Goal: Information Seeking & Learning: Compare options

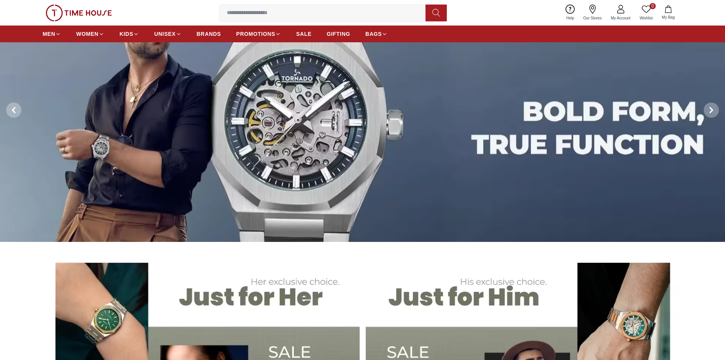
scroll to position [67, 0]
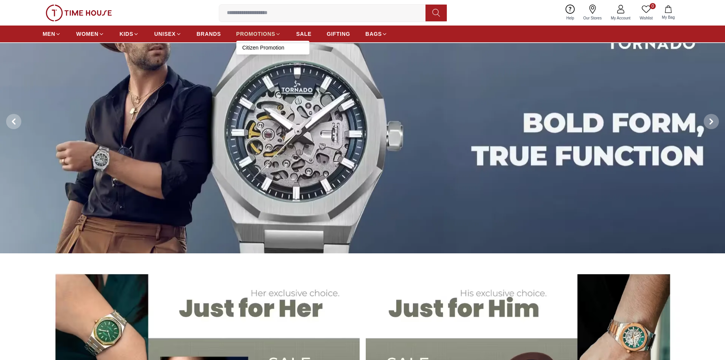
click at [273, 33] on span "PROMOTIONS" at bounding box center [255, 34] width 39 height 8
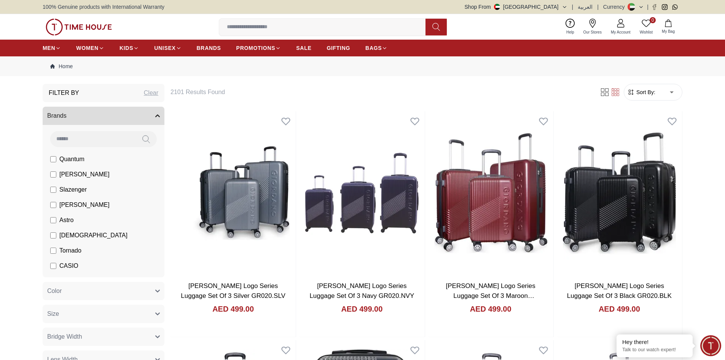
click at [81, 205] on span "[PERSON_NAME]" at bounding box center [84, 204] width 50 height 9
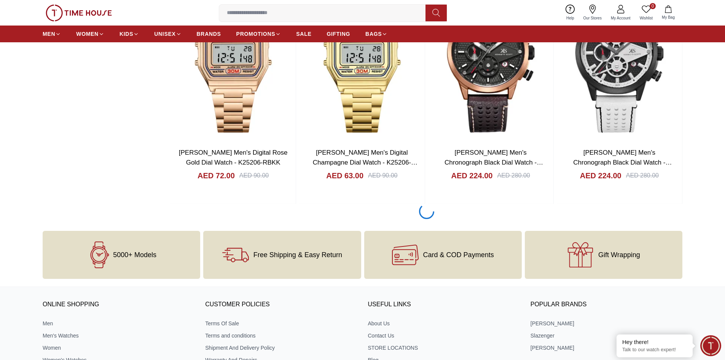
scroll to position [999, 0]
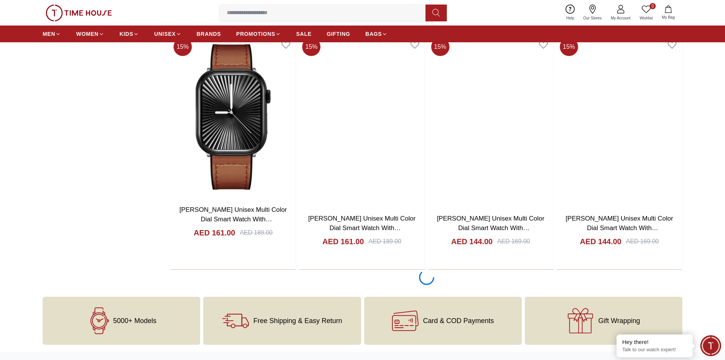
scroll to position [3294, 0]
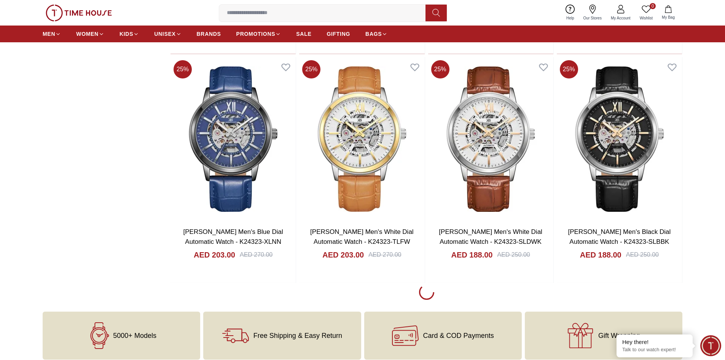
scroll to position [5551, 0]
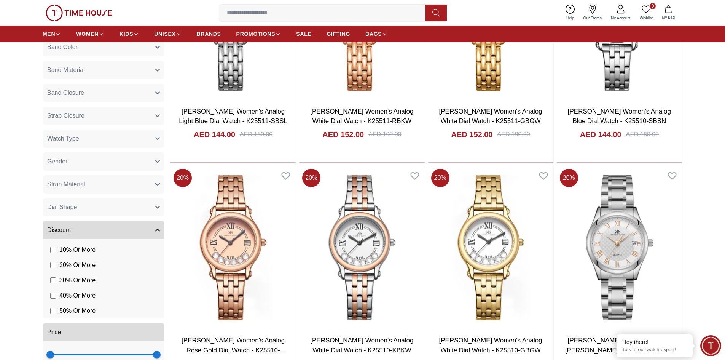
scroll to position [13, 0]
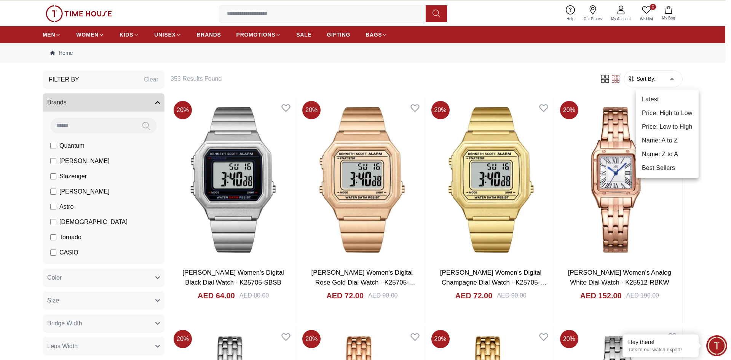
click at [674, 124] on li "Price: Low to High" at bounding box center [667, 127] width 63 height 14
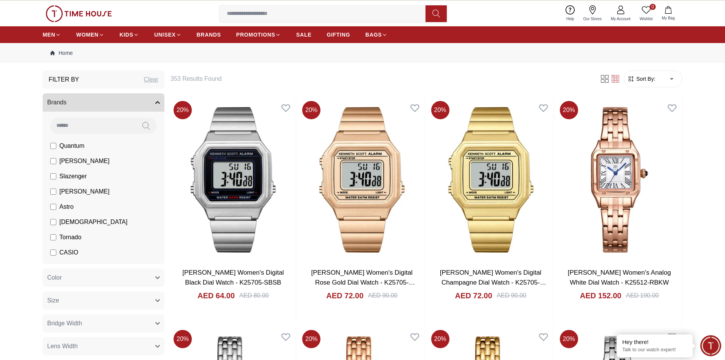
type input "*"
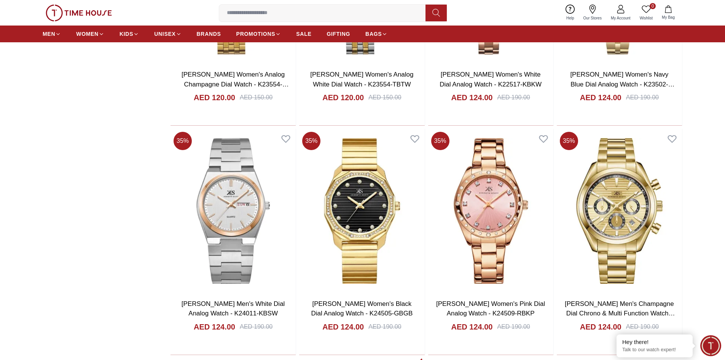
scroll to position [2055, 0]
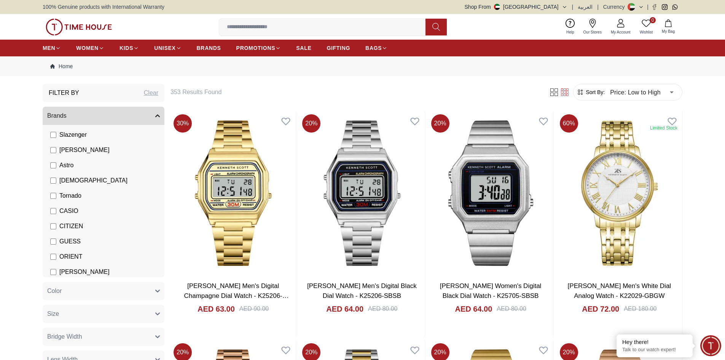
scroll to position [19, 0]
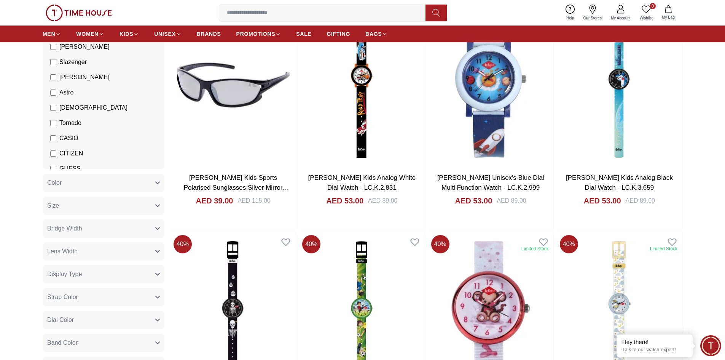
scroll to position [54, 0]
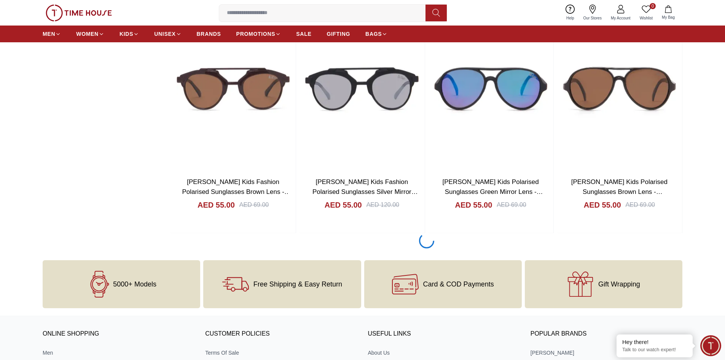
scroll to position [1002, 0]
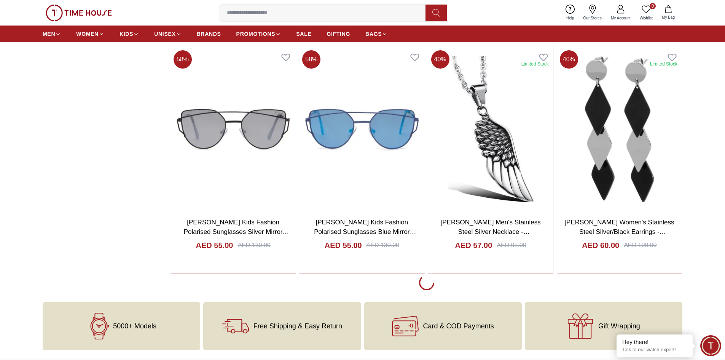
scroll to position [3248, 0]
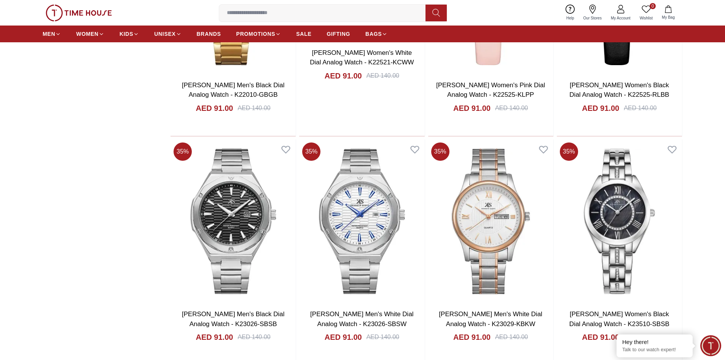
scroll to position [5500, 0]
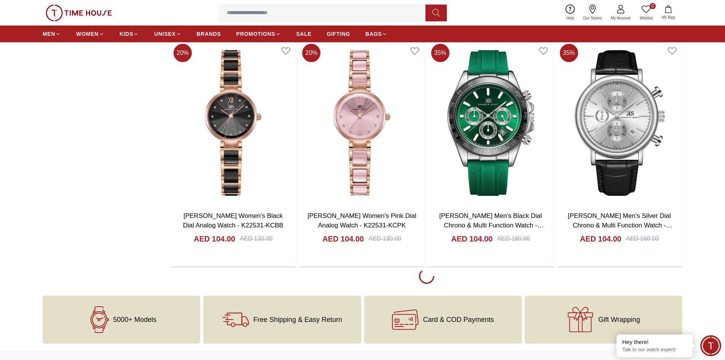
scroll to position [7881, 0]
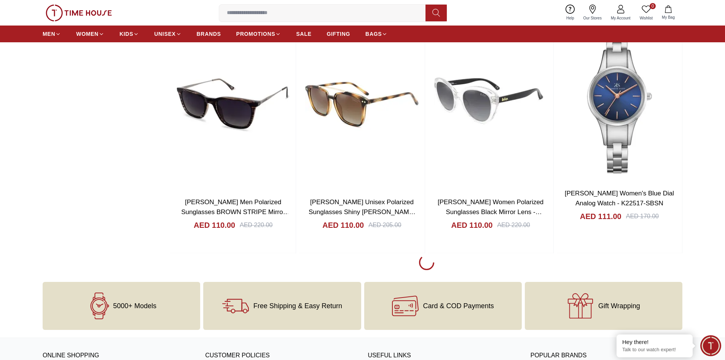
scroll to position [10118, 0]
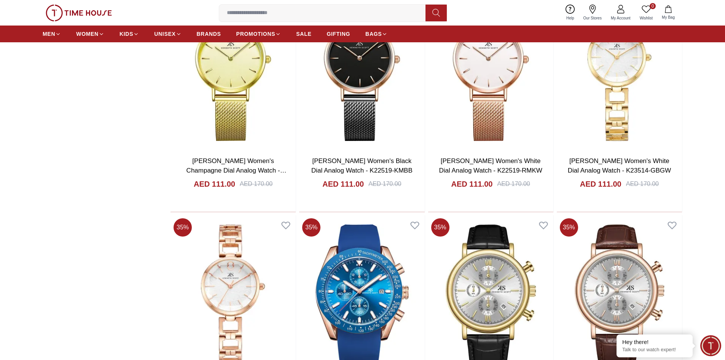
scroll to position [10524, 0]
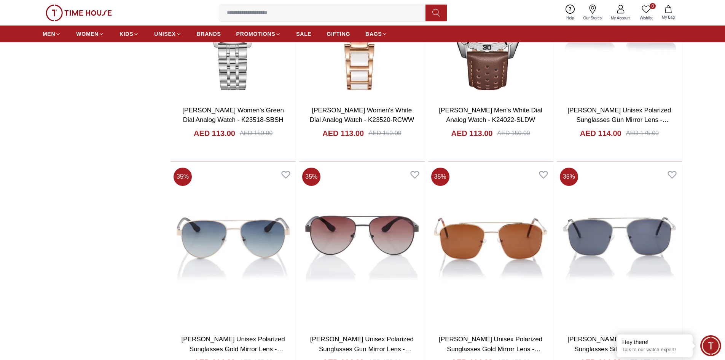
scroll to position [12162, 0]
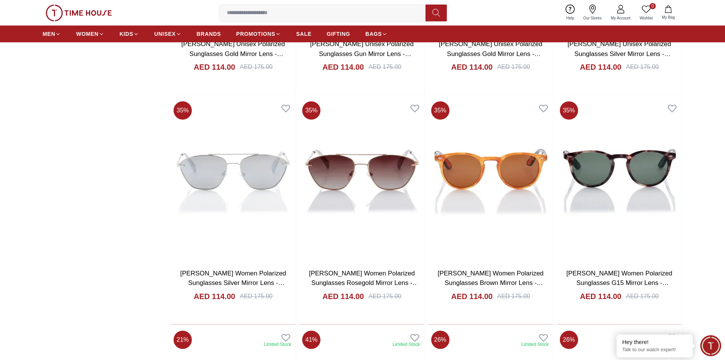
scroll to position [12459, 0]
